Goal: Information Seeking & Learning: Learn about a topic

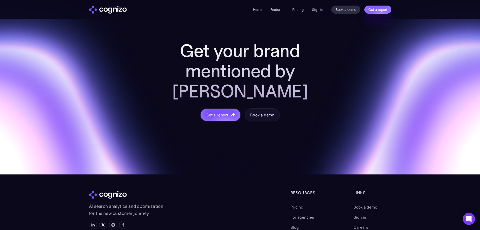
scroll to position [1991, 0]
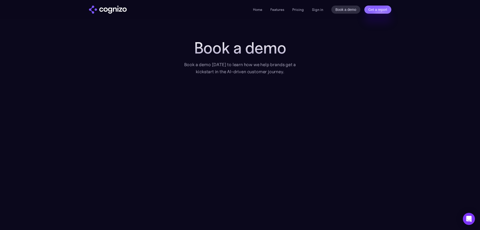
scroll to position [25, 0]
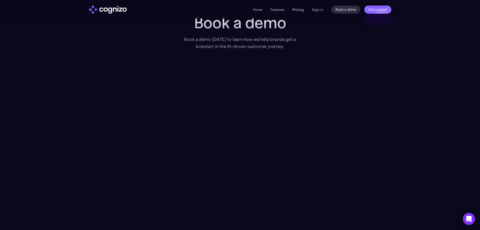
click at [300, 9] on link "Pricing" at bounding box center [298, 9] width 12 height 5
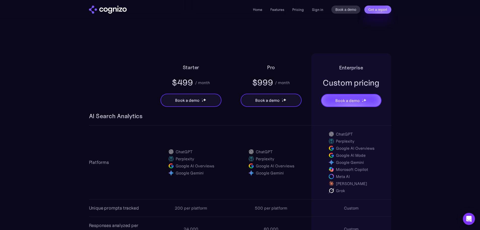
scroll to position [297, 0]
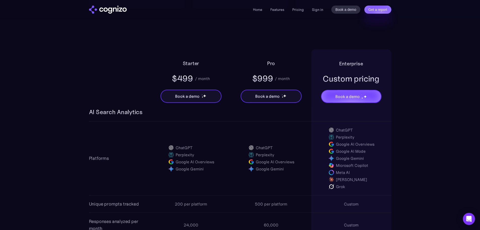
click at [110, 9] on img "home" at bounding box center [108, 10] width 38 height 8
